Goal: Information Seeking & Learning: Learn about a topic

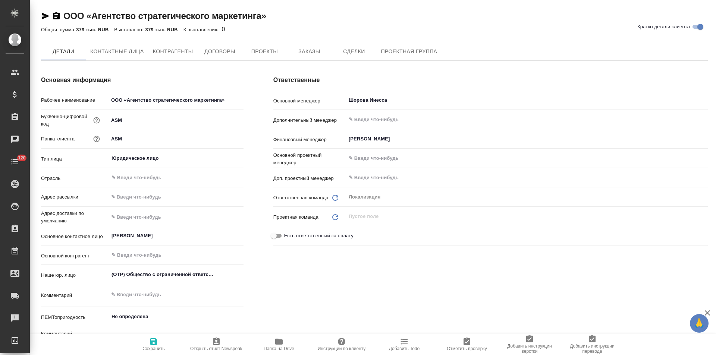
type textarea "x"
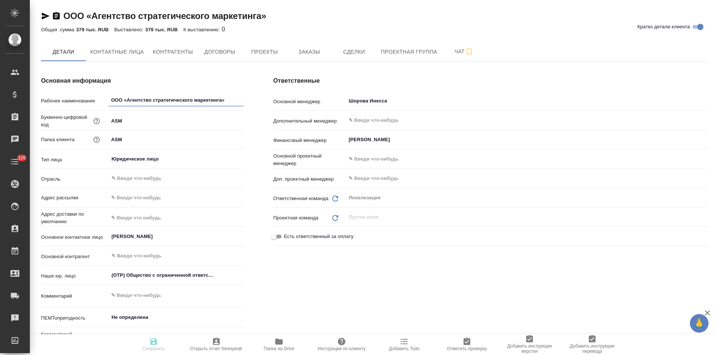
type textarea "x"
click at [219, 59] on button "Договоры" at bounding box center [219, 51] width 45 height 19
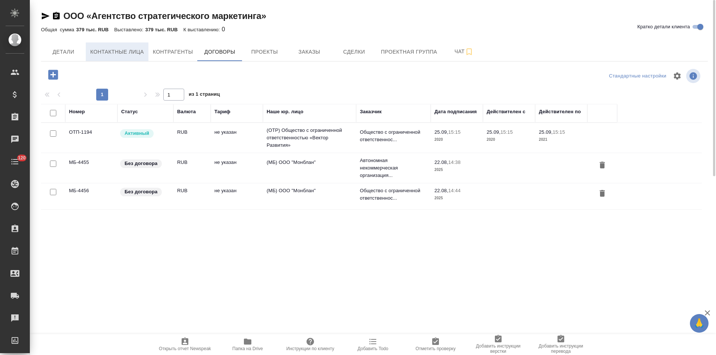
click at [129, 49] on span "Контактные лица" at bounding box center [117, 51] width 54 height 9
select select "RU"
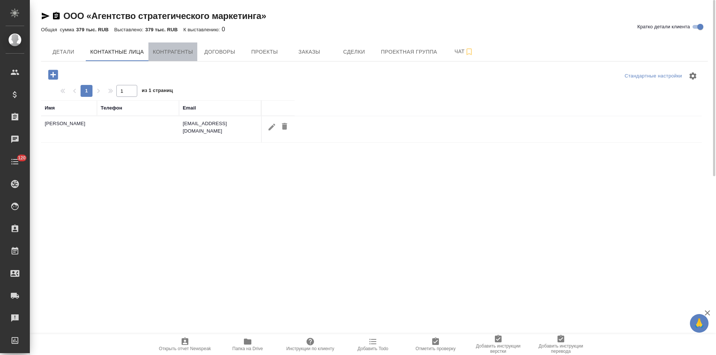
click at [182, 58] on button "Контрагенты" at bounding box center [172, 51] width 49 height 19
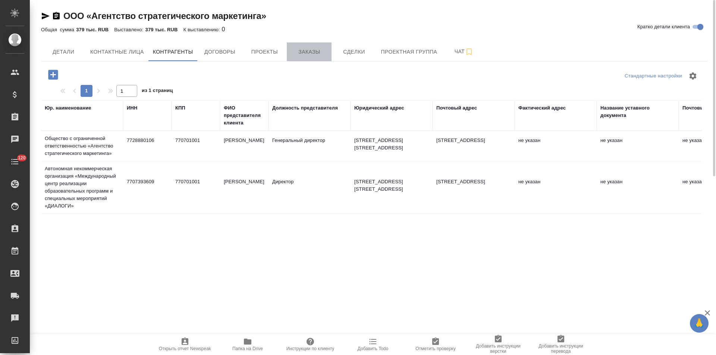
click at [316, 54] on span "Заказы" at bounding box center [309, 51] width 36 height 9
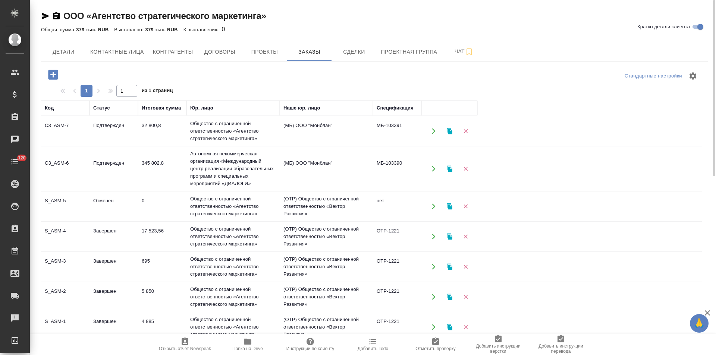
scroll to position [59, 0]
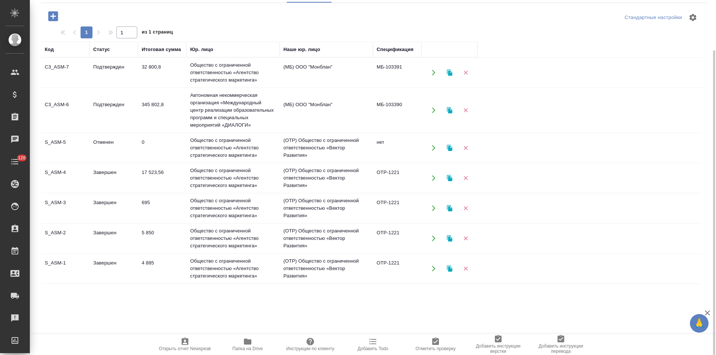
click at [330, 86] on td "(OTP) Общество с ограниченной ответственностью «Вектор Развития»" at bounding box center [326, 73] width 93 height 26
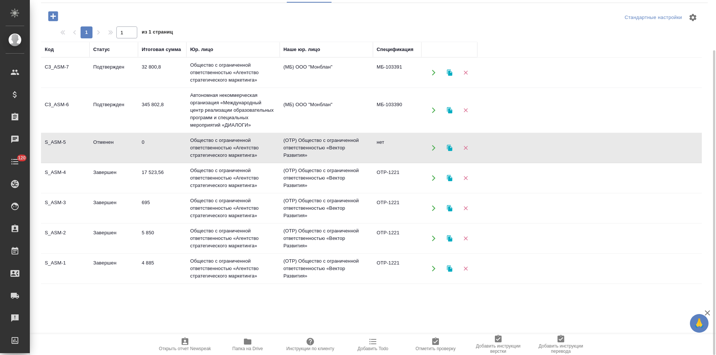
click at [330, 86] on td "(OTP) Общество с ограниченной ответственностью «Вектор Развития»" at bounding box center [326, 73] width 93 height 26
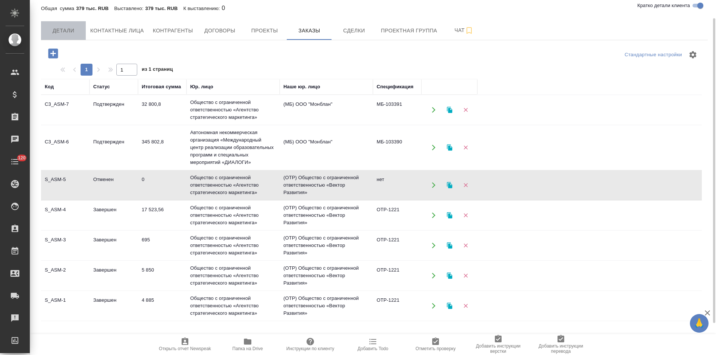
click at [70, 30] on span "Детали" at bounding box center [63, 30] width 36 height 9
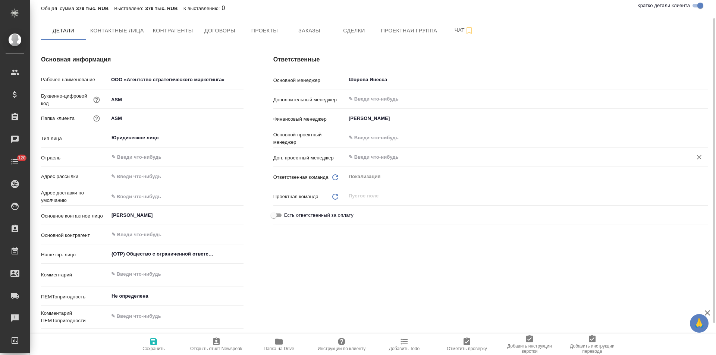
type textarea "x"
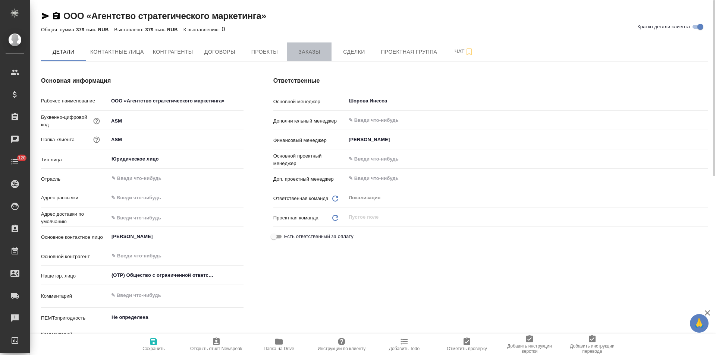
click at [314, 56] on span "Заказы" at bounding box center [309, 51] width 36 height 9
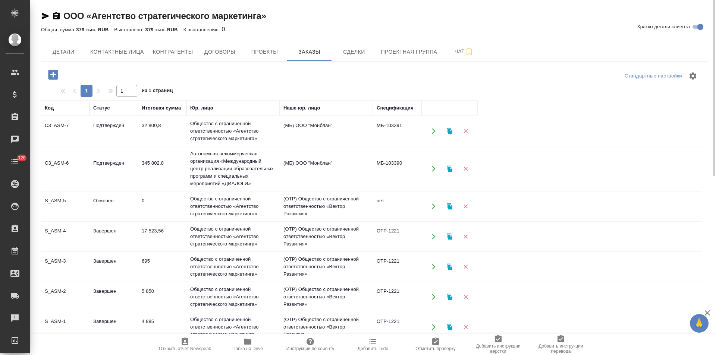
click at [315, 144] on td "(МБ) ООО "Монблан"" at bounding box center [326, 131] width 93 height 26
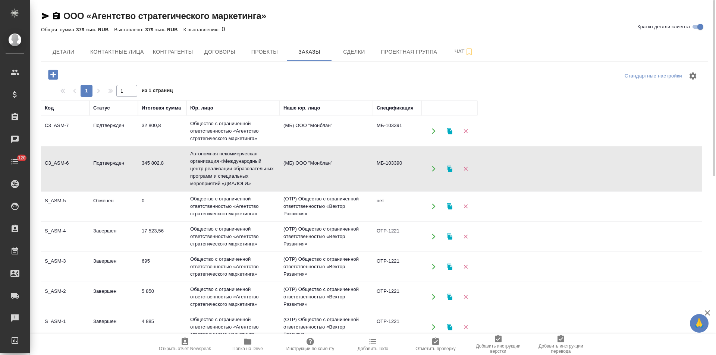
click at [315, 144] on td "(МБ) ООО "Монблан"" at bounding box center [326, 131] width 93 height 26
click at [282, 136] on td "(МБ) ООО "Монблан"" at bounding box center [326, 131] width 93 height 26
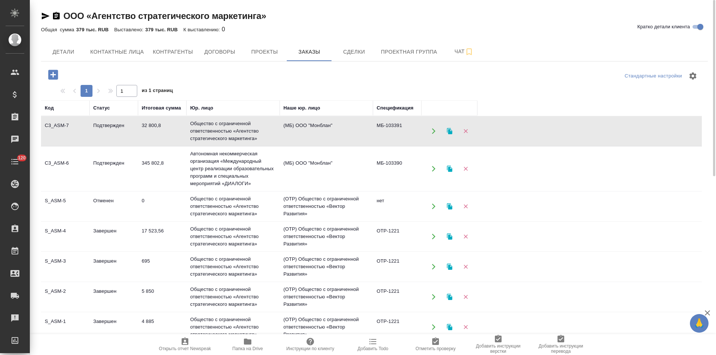
click at [282, 136] on td "(МБ) ООО "Монблан"" at bounding box center [326, 131] width 93 height 26
click at [77, 51] on span "Детали" at bounding box center [63, 51] width 36 height 9
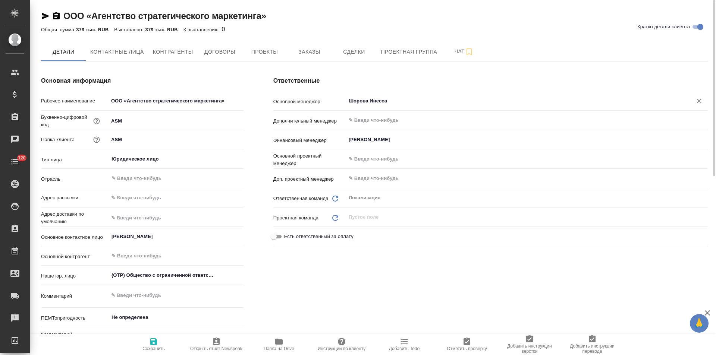
click at [380, 103] on input "Шорова Инесса" at bounding box center [514, 101] width 333 height 9
type textarea "x"
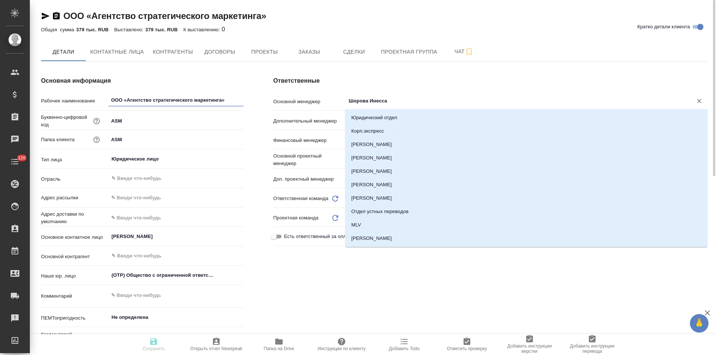
type textarea "x"
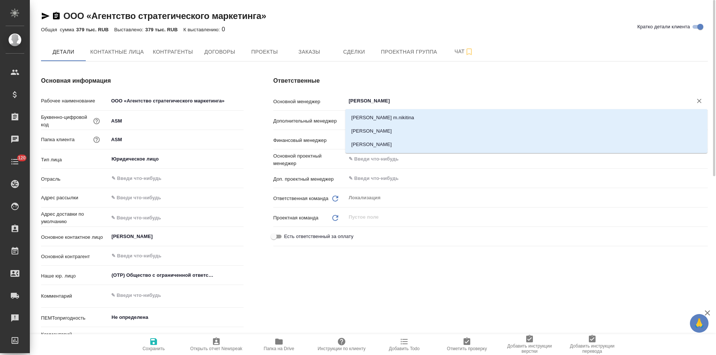
type input "никитина"
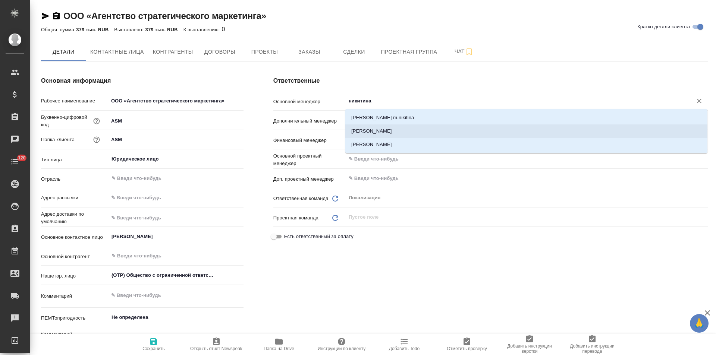
click at [392, 134] on li "[PERSON_NAME]" at bounding box center [526, 131] width 362 height 13
type textarea "x"
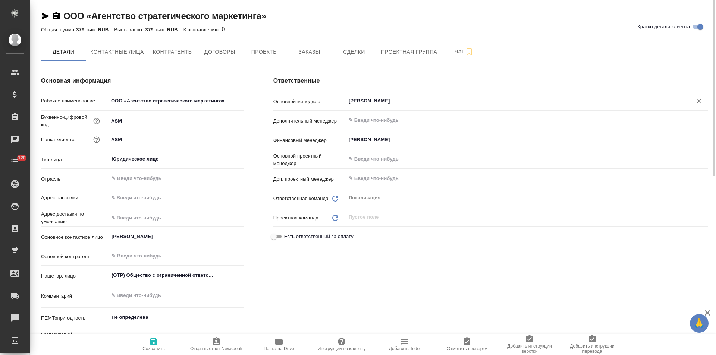
type input "[PERSON_NAME]"
click at [154, 345] on icon "button" at bounding box center [153, 342] width 7 height 7
type textarea "x"
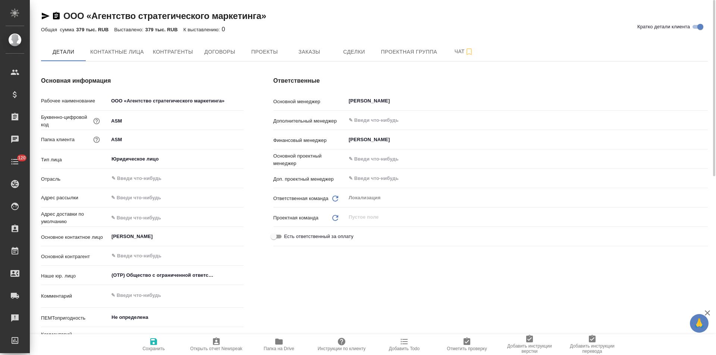
type textarea "x"
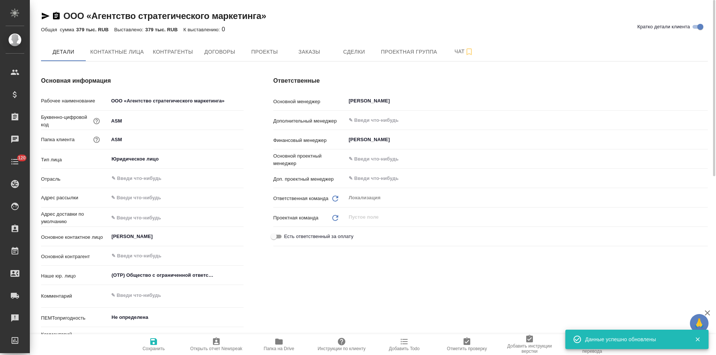
type textarea "x"
type input "[PERSON_NAME]"
type input "Сити3"
click at [177, 53] on span "Контрагенты" at bounding box center [173, 51] width 40 height 9
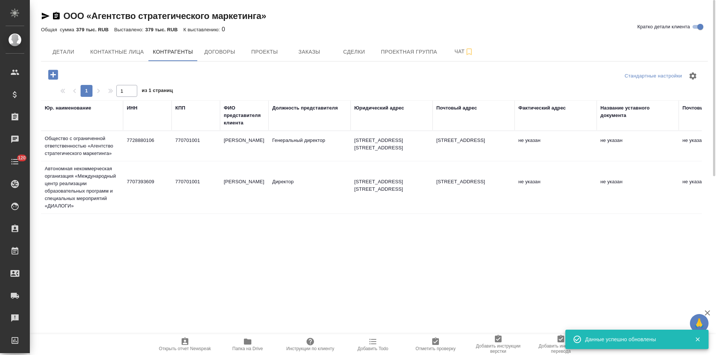
click at [208, 148] on td "770701001" at bounding box center [195, 146] width 48 height 26
type textarea "Общество с ограниченной ответственностью «Агентство стратегического маркетинга»"
type input "7728880106"
type input "770701001"
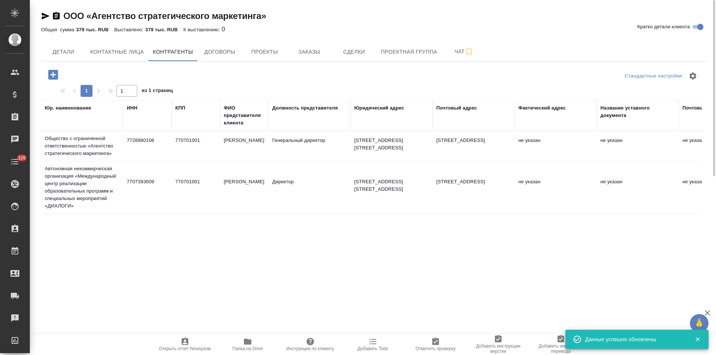
type input "Ступникова Елена Владимировна"
type input "Генеральный директор"
type textarea "127473, г. Москва, улица Селезневская, дом 11 А, стр. 2, этаж 2, помещение I, к…"
type textarea "117105, г. Москва, 1-й Нагатинский пр-д, д. 2, стр.7, эт 2, офис 8"
type input "Филиал «Центральный» Банка ВТБ (ПАО) в г. Москве"
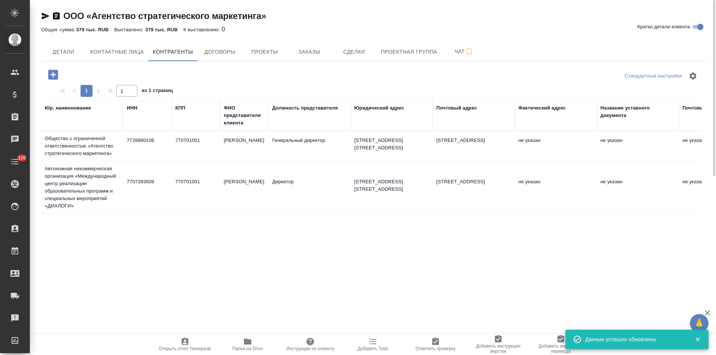
type input "40702810800000123523"
type input "044525411"
type input "30101810145250000411"
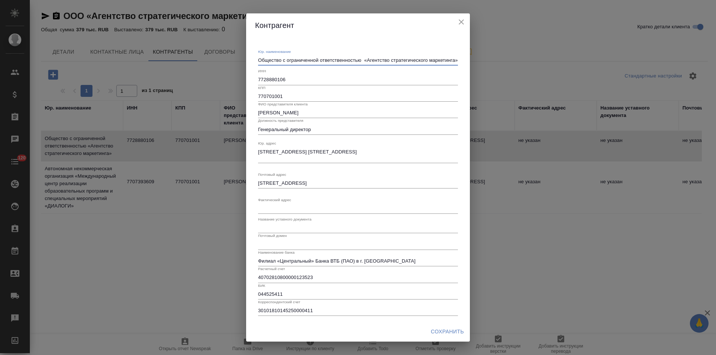
drag, startPoint x: 363, startPoint y: 62, endPoint x: 190, endPoint y: 63, distance: 173.4
click at [190, 63] on div "Контрагент Юр. наименование Общество с ограниченной ответственностью «Агентство…" at bounding box center [358, 177] width 716 height 355
type textarea "ООО «Агентство стратегического маркетинга»"
click at [448, 328] on span "Сохранить" at bounding box center [447, 331] width 33 height 9
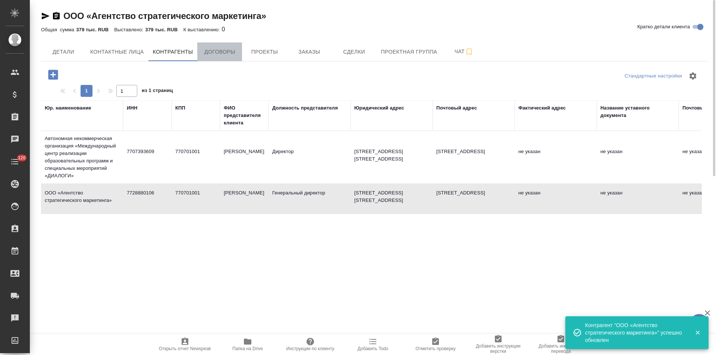
click at [225, 54] on span "Договоры" at bounding box center [220, 51] width 36 height 9
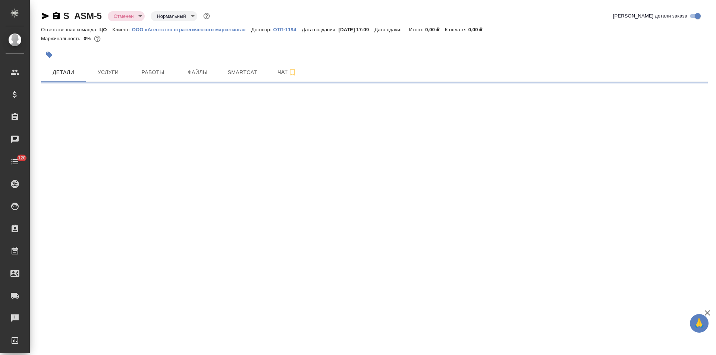
select select "RU"
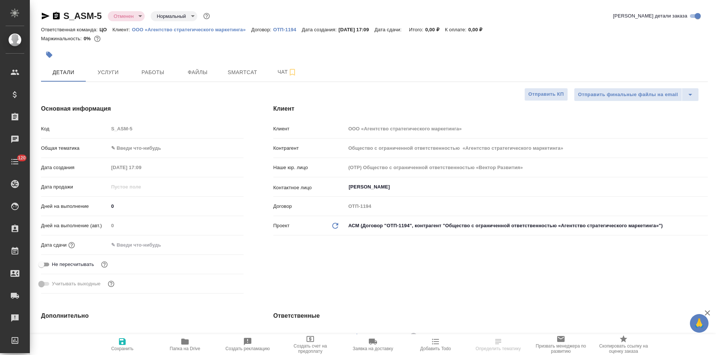
type textarea "x"
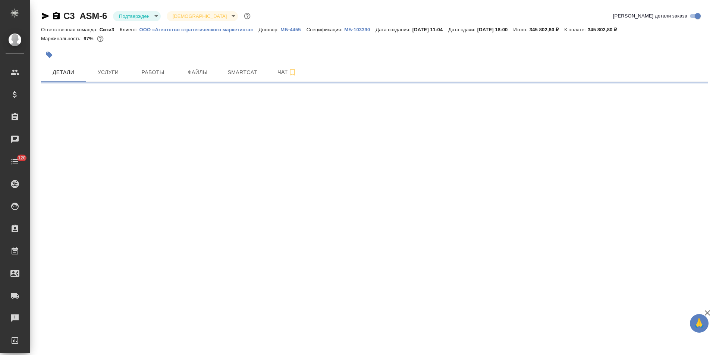
select select "RU"
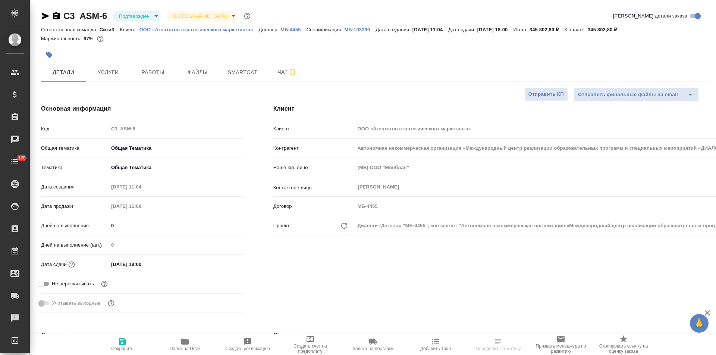
type textarea "x"
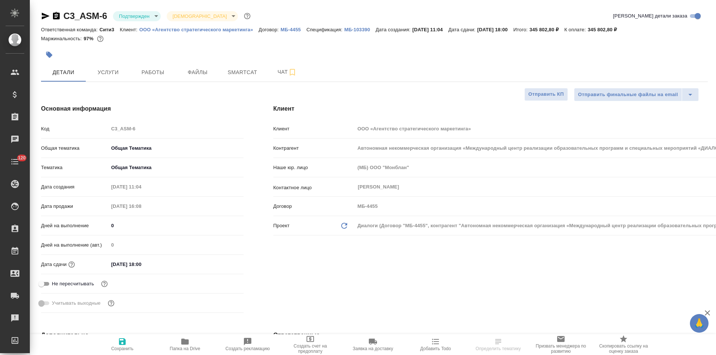
type textarea "x"
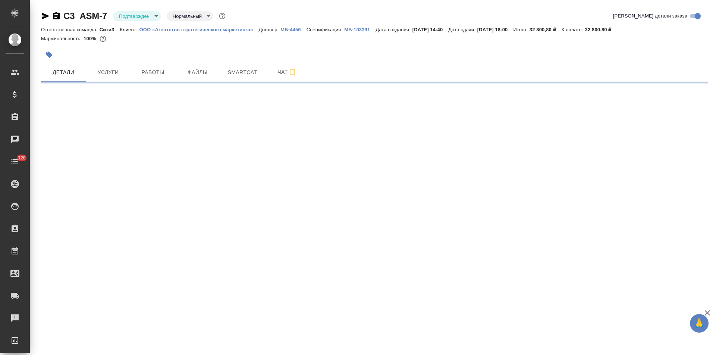
select select "RU"
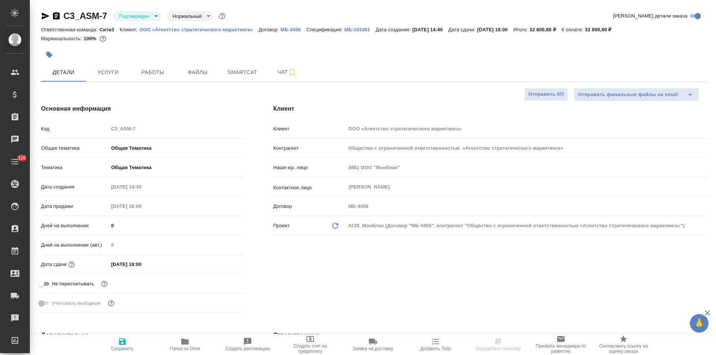
type textarea "x"
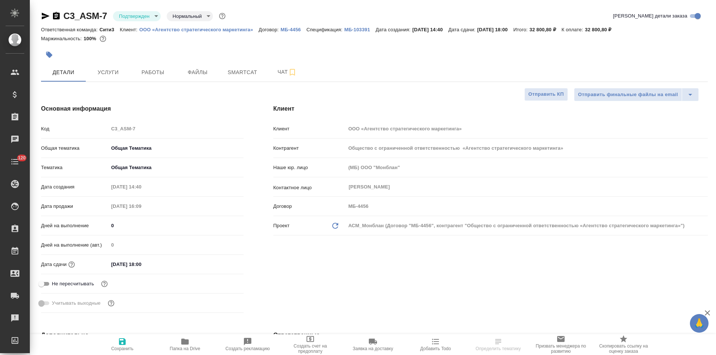
type textarea "x"
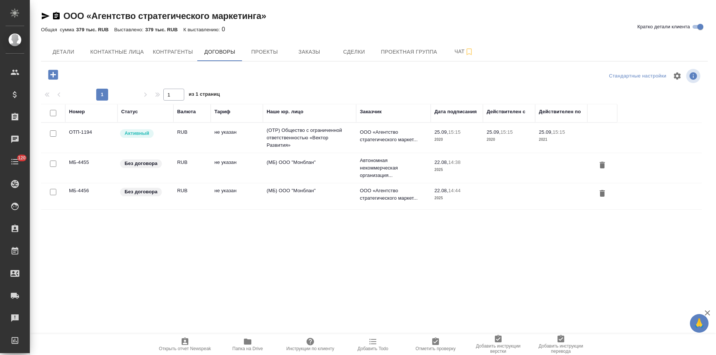
click at [334, 153] on td "(МБ) ООО "Монблан"" at bounding box center [309, 138] width 93 height 30
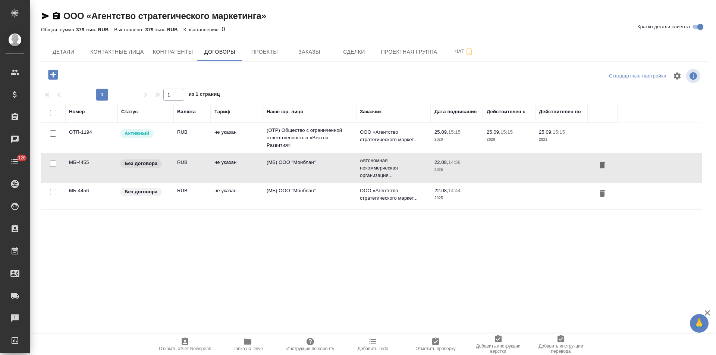
click at [334, 153] on td "(МБ) ООО "Монблан"" at bounding box center [309, 138] width 93 height 30
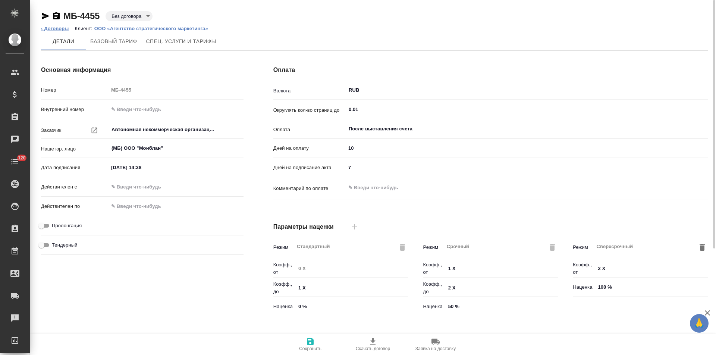
click at [59, 29] on link "‹ Договоры" at bounding box center [55, 29] width 28 height 6
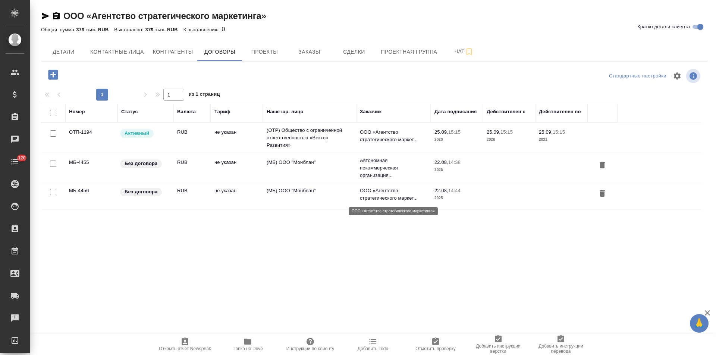
click at [364, 195] on p "ООО «Агентство стратегического маркет..." at bounding box center [393, 194] width 67 height 15
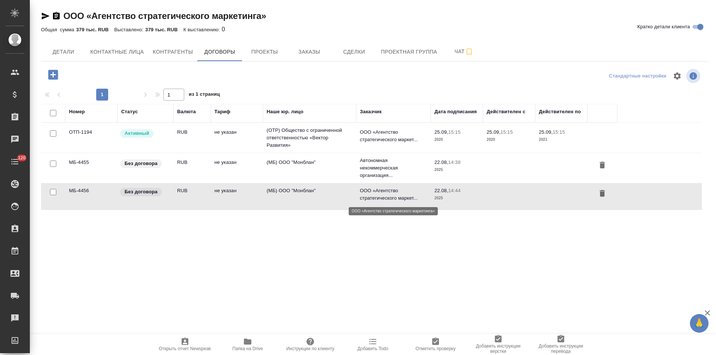
click at [364, 195] on p "ООО «Агентство стратегического маркет..." at bounding box center [393, 194] width 67 height 15
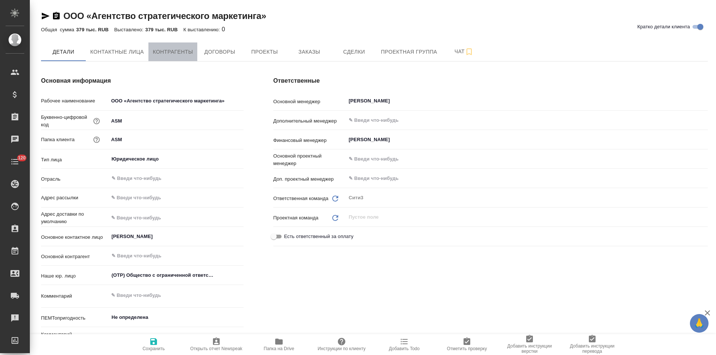
click at [170, 57] on button "Контрагенты" at bounding box center [172, 51] width 49 height 19
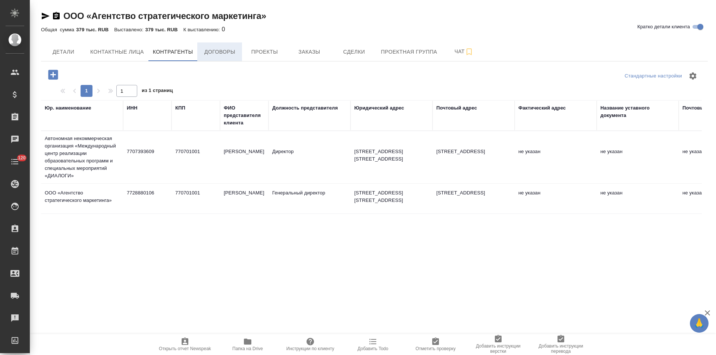
click at [237, 54] on span "Договоры" at bounding box center [220, 51] width 36 height 9
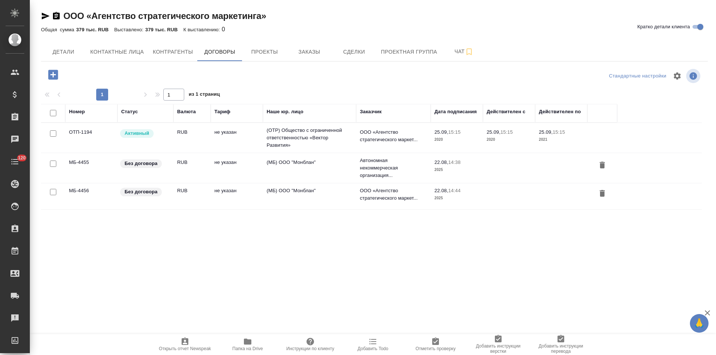
click at [334, 139] on td "(OTP) Общество с ограниченной ответственностью «Вектор Развития»" at bounding box center [309, 138] width 93 height 30
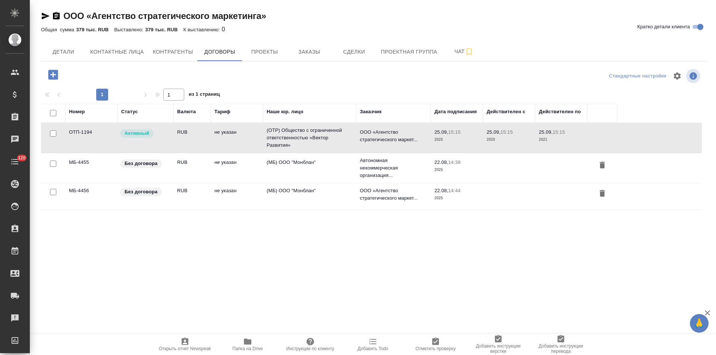
click at [334, 139] on td "(OTP) Общество с ограниченной ответственностью «Вектор Развития»" at bounding box center [309, 138] width 93 height 30
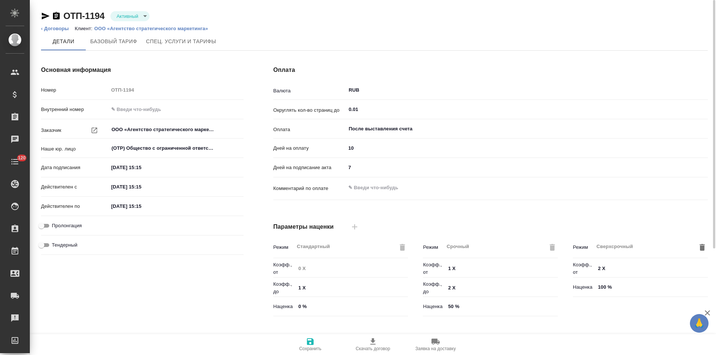
click at [131, 29] on p "ООО «Агентство стратегического маркетинга»" at bounding box center [153, 29] width 119 height 6
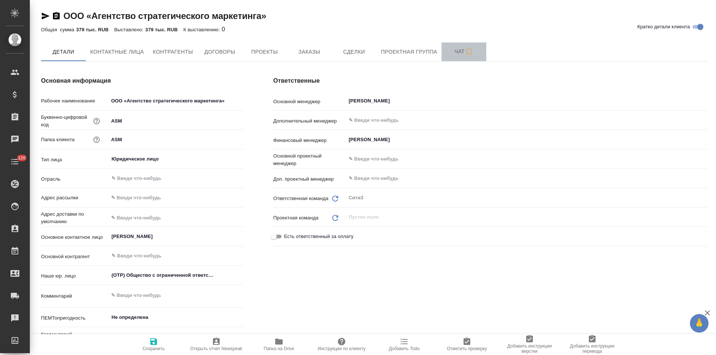
click at [447, 59] on button "Чат" at bounding box center [463, 51] width 45 height 19
